Goal: Complete application form

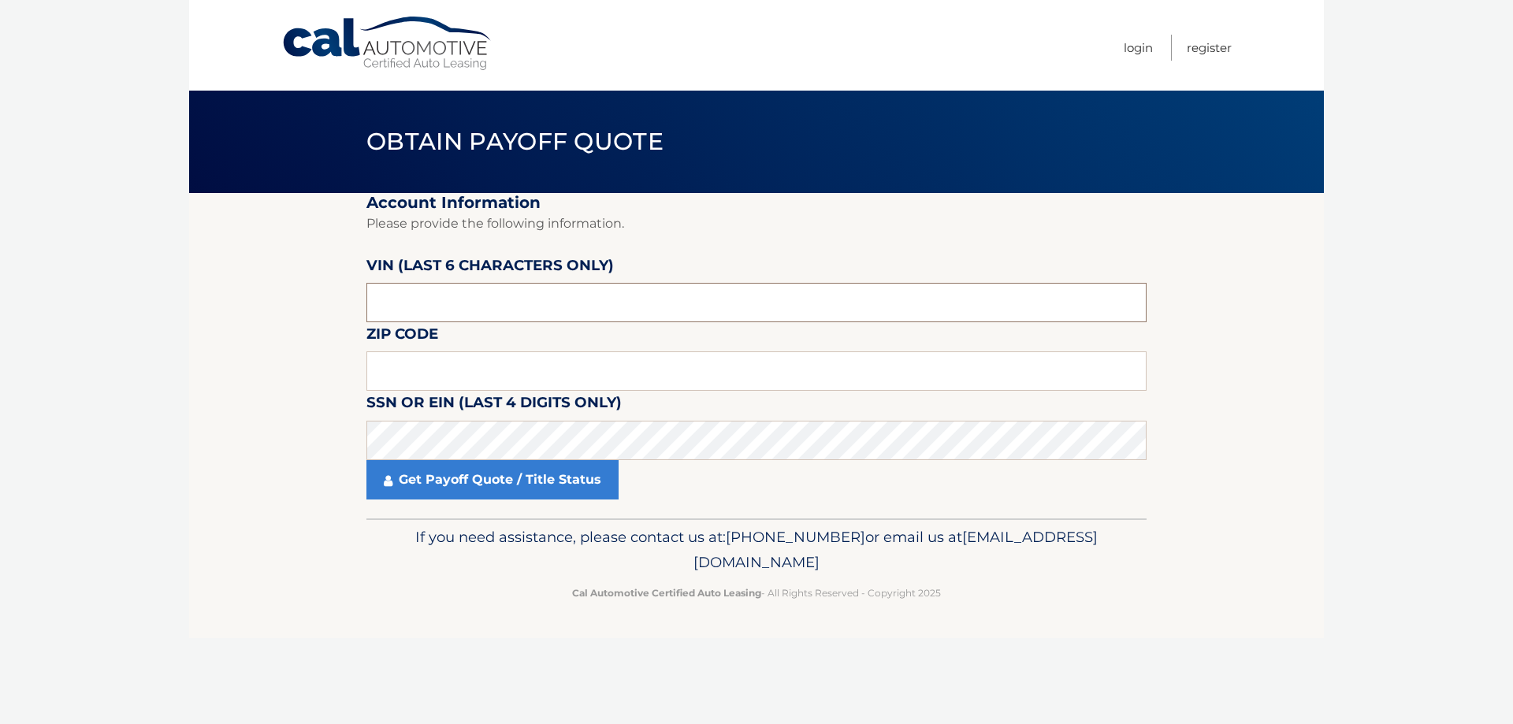
drag, startPoint x: 445, startPoint y: 307, endPoint x: 505, endPoint y: 279, distance: 65.9
click at [445, 306] on input "text" at bounding box center [756, 302] width 780 height 39
drag, startPoint x: 440, startPoint y: 300, endPoint x: 364, endPoint y: 305, distance: 75.8
click at [364, 305] on section "Account Information Please provide the following information. [PERSON_NAME] (la…" at bounding box center [756, 355] width 1135 height 325
click at [467, 361] on input "text" at bounding box center [756, 370] width 780 height 39
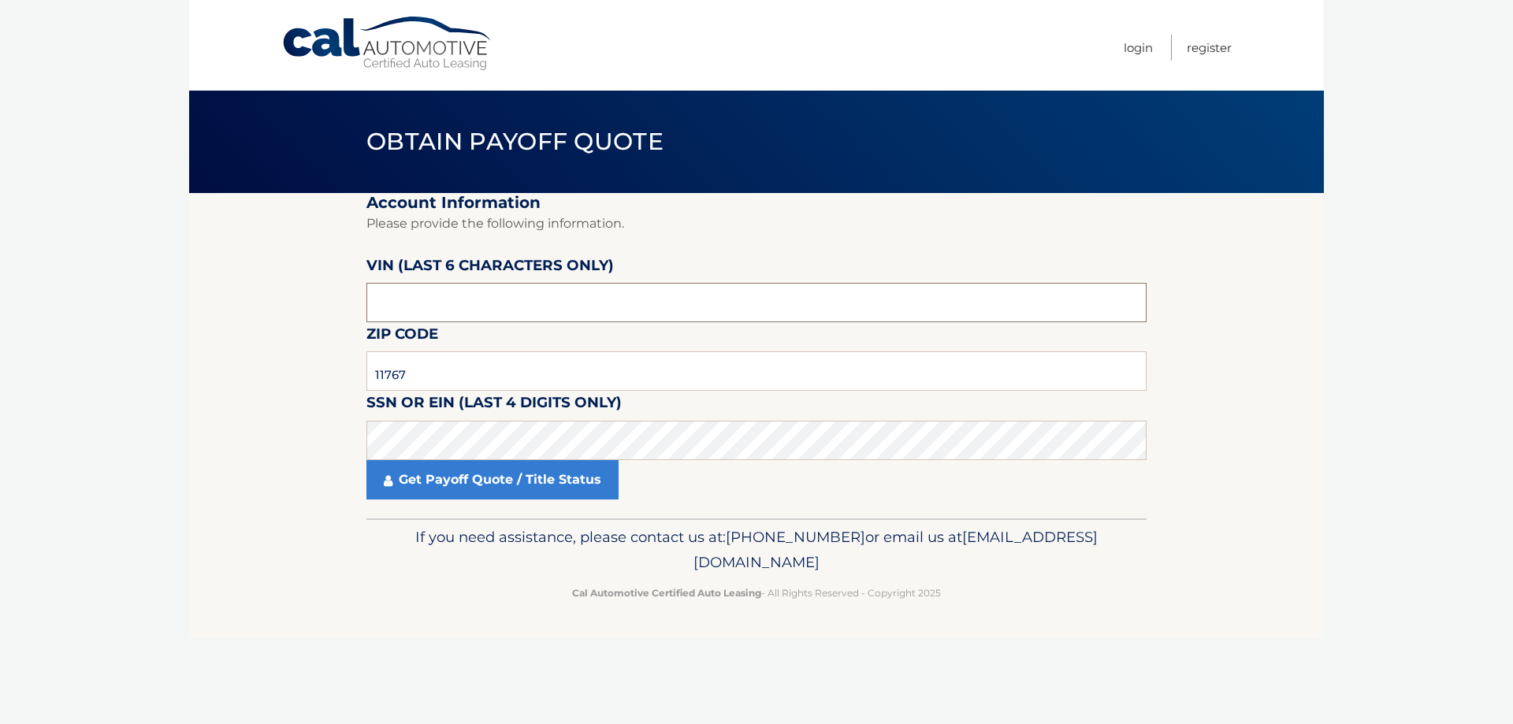
drag, startPoint x: 433, startPoint y: 309, endPoint x: 338, endPoint y: 302, distance: 95.6
click at [338, 302] on section "Account Information Please provide the following information. [PERSON_NAME] (la…" at bounding box center [756, 355] width 1135 height 325
drag, startPoint x: 449, startPoint y: 366, endPoint x: 230, endPoint y: 348, distance: 219.9
click at [262, 357] on section "Account Information Please provide the following information. [PERSON_NAME] (la…" at bounding box center [756, 355] width 1135 height 325
click at [423, 375] on input "11767" at bounding box center [756, 370] width 780 height 39
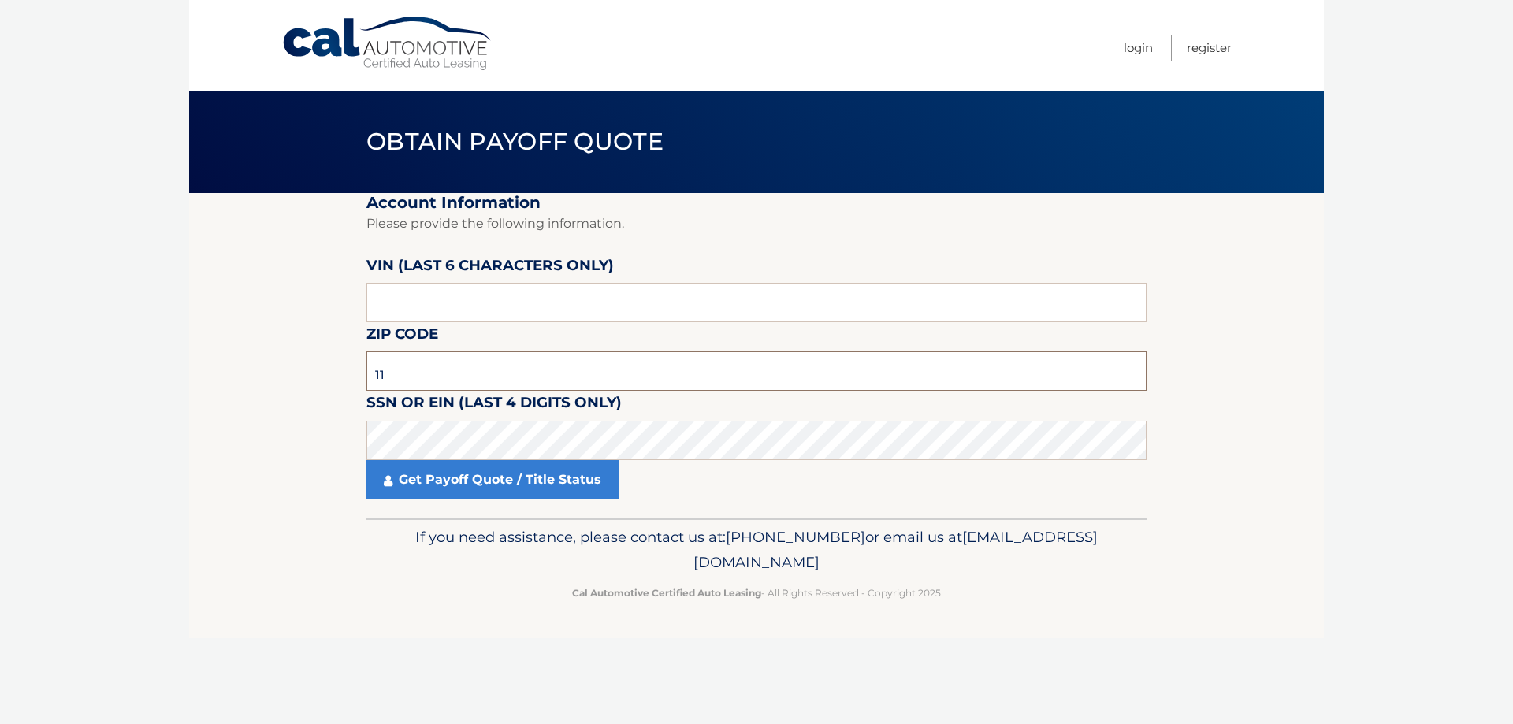
type input "1"
click at [516, 371] on input "text" at bounding box center [756, 370] width 780 height 39
type input "11779"
click button "For Originating Dealer" at bounding box center [0, 0] width 0 height 0
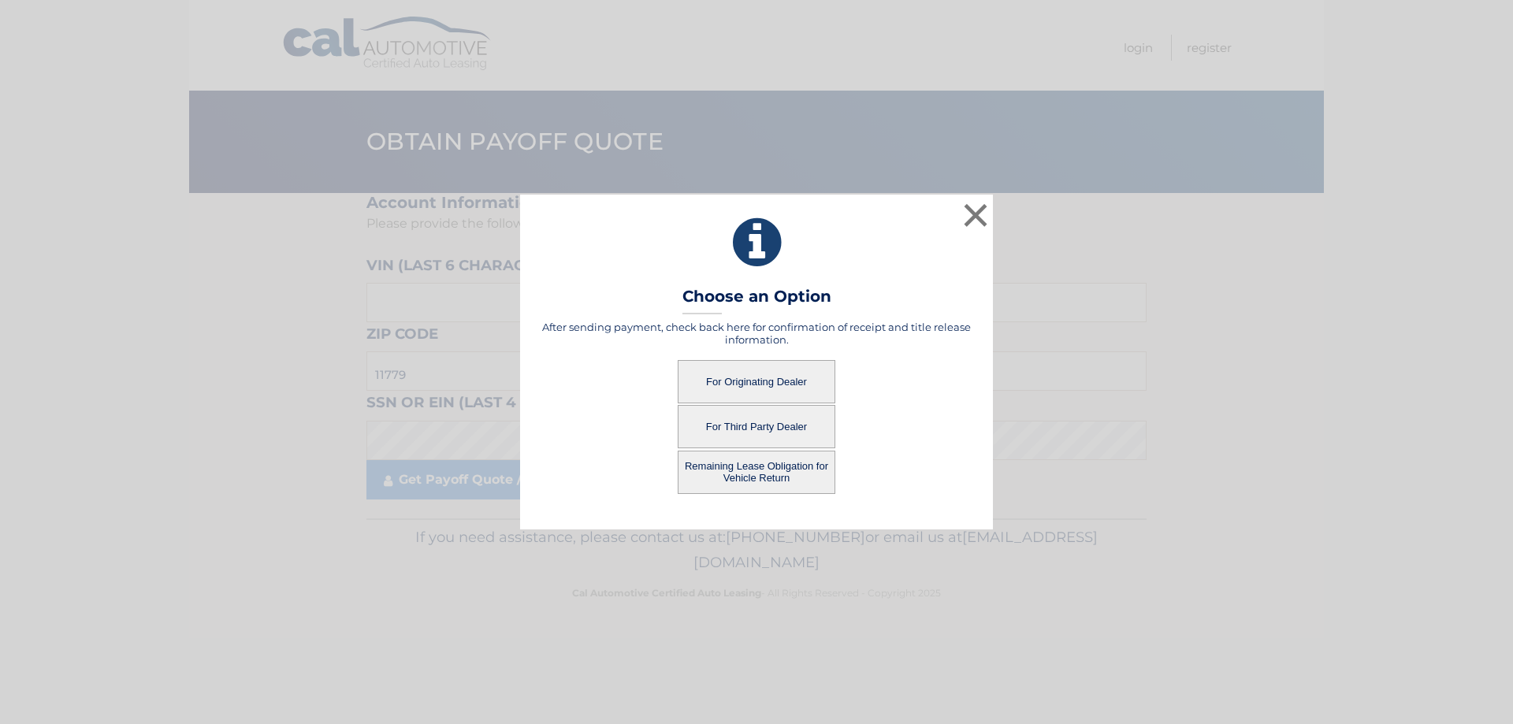
click at [762, 381] on button "For Originating Dealer" at bounding box center [757, 381] width 158 height 43
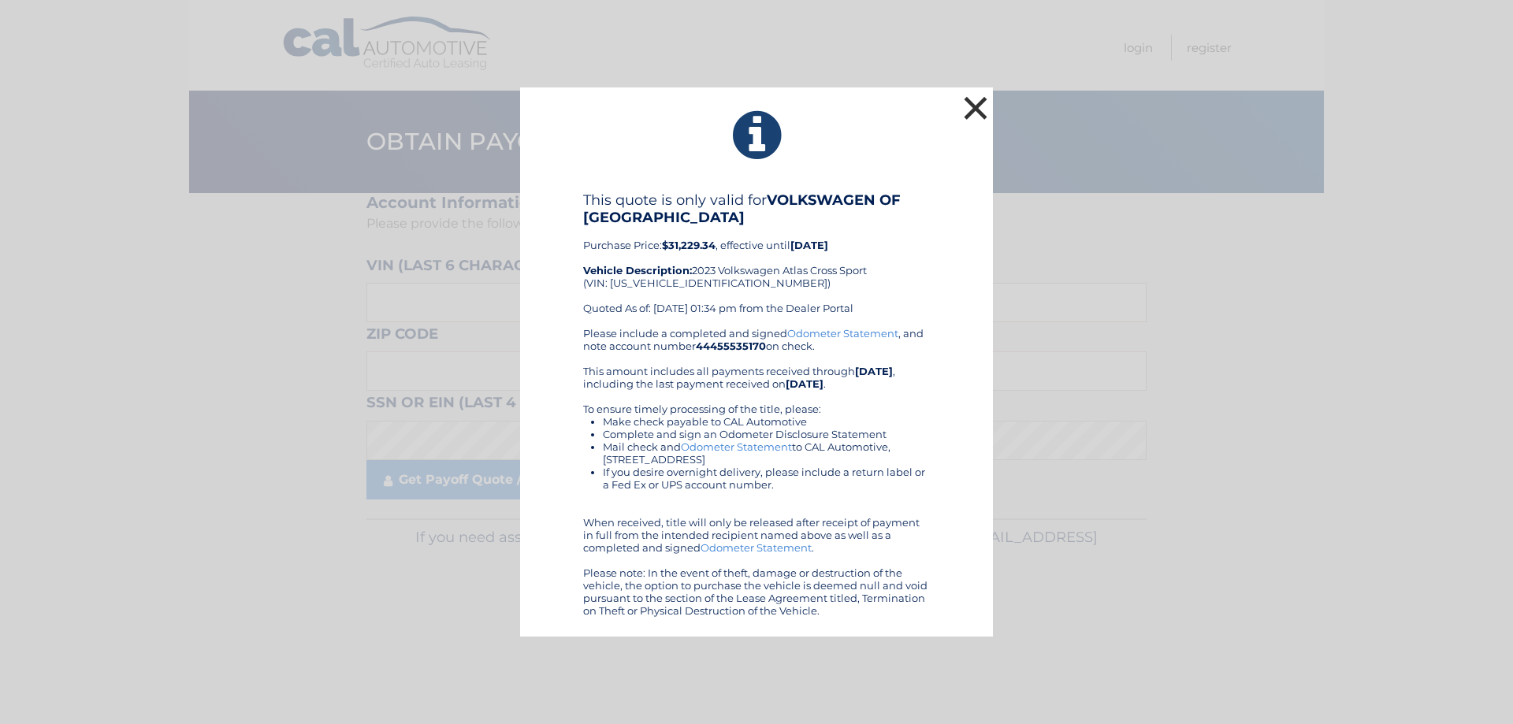
click at [979, 105] on button "×" at bounding box center [976, 108] width 32 height 32
